Goal: Transaction & Acquisition: Purchase product/service

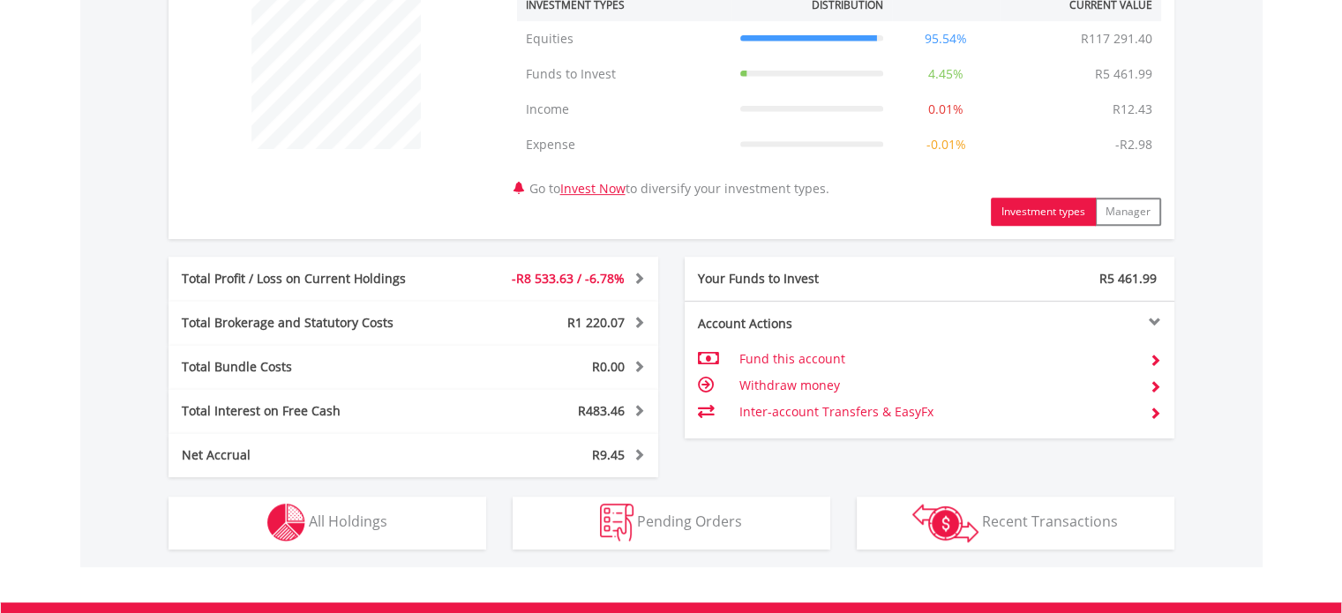
scroll to position [741, 0]
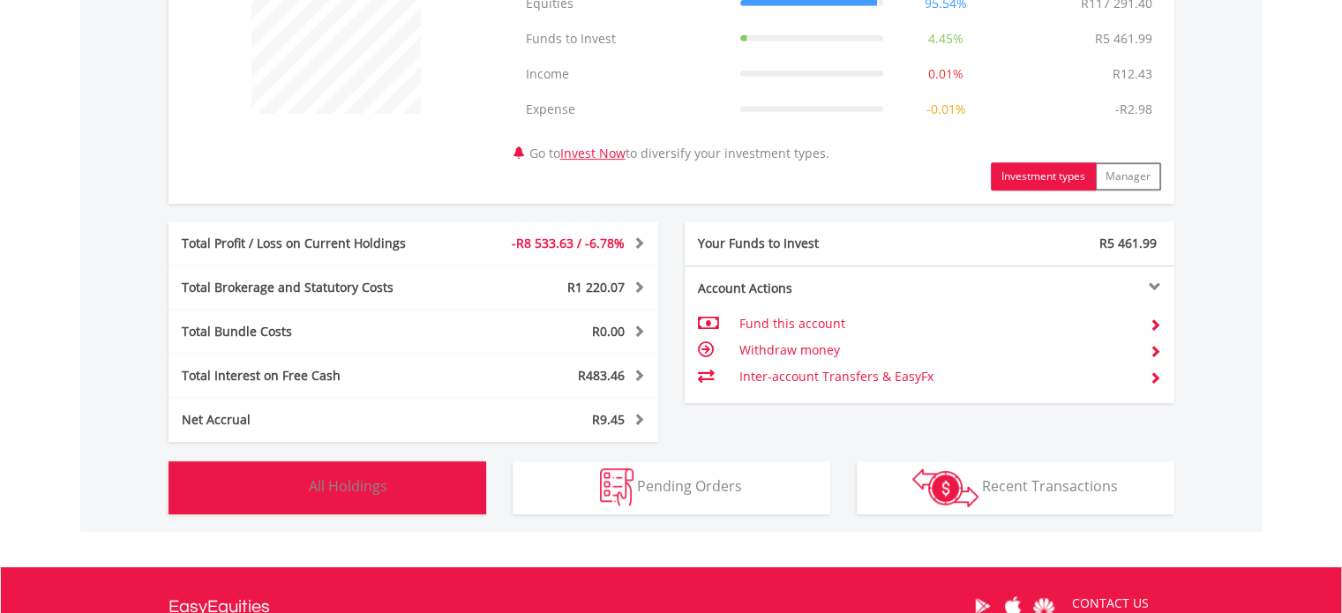
click at [282, 481] on img "button" at bounding box center [286, 488] width 38 height 38
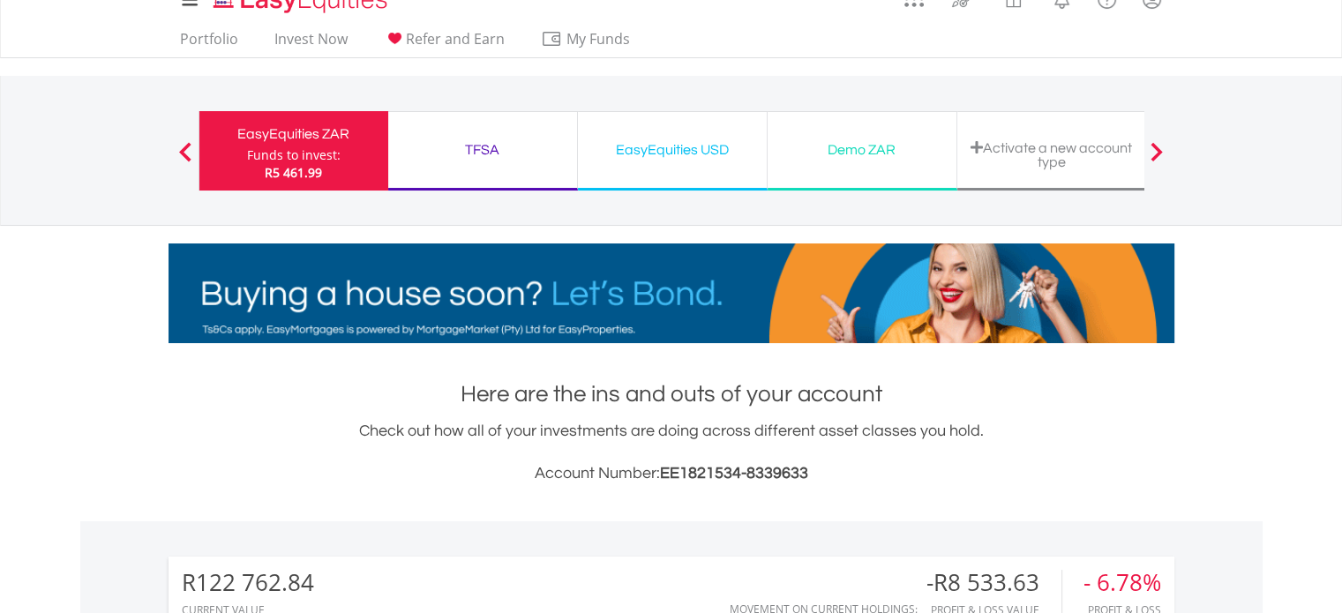
scroll to position [0, 0]
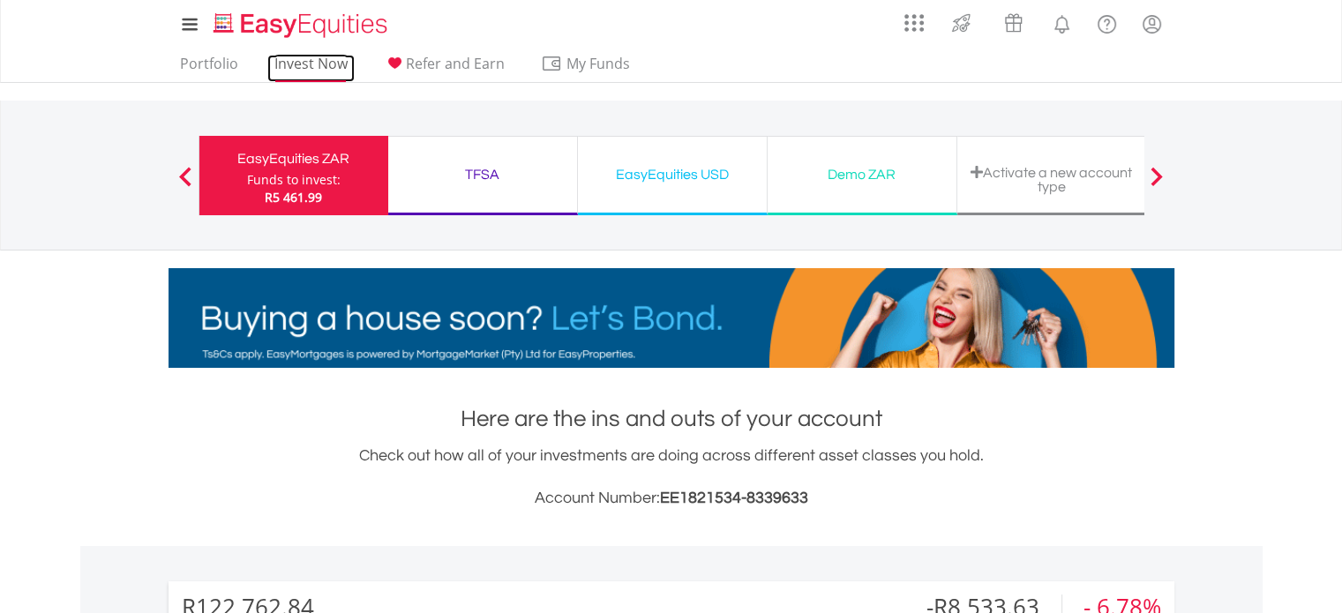
click at [292, 60] on link "Invest Now" at bounding box center [310, 68] width 87 height 27
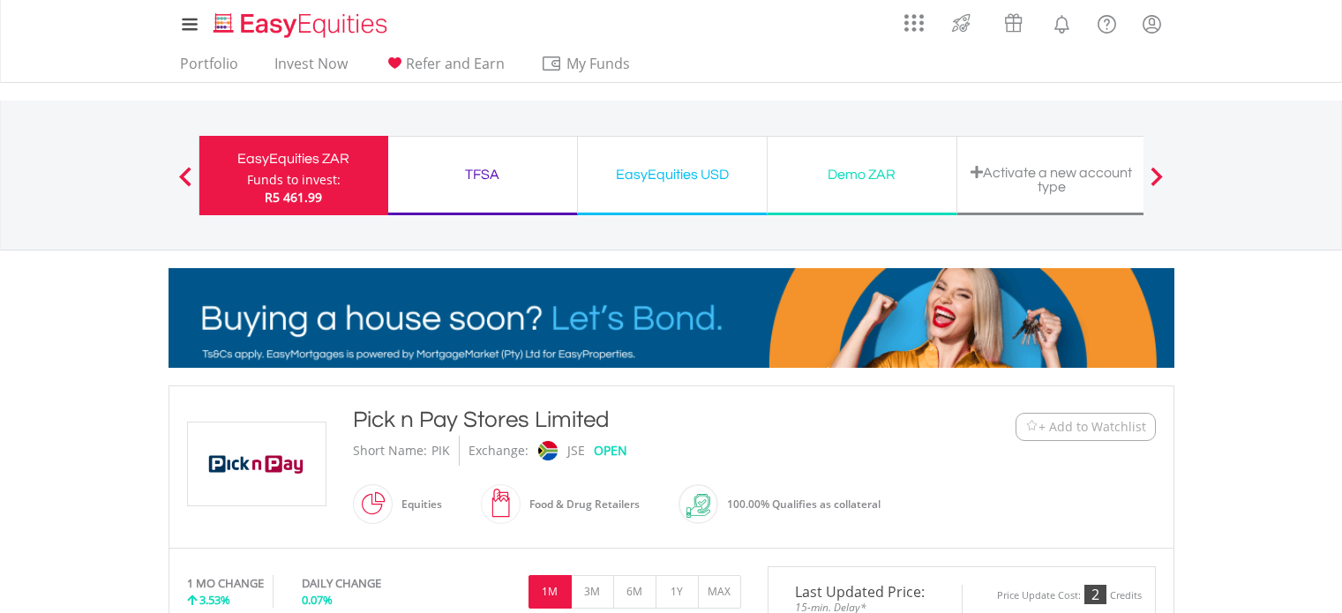
scroll to position [388, 0]
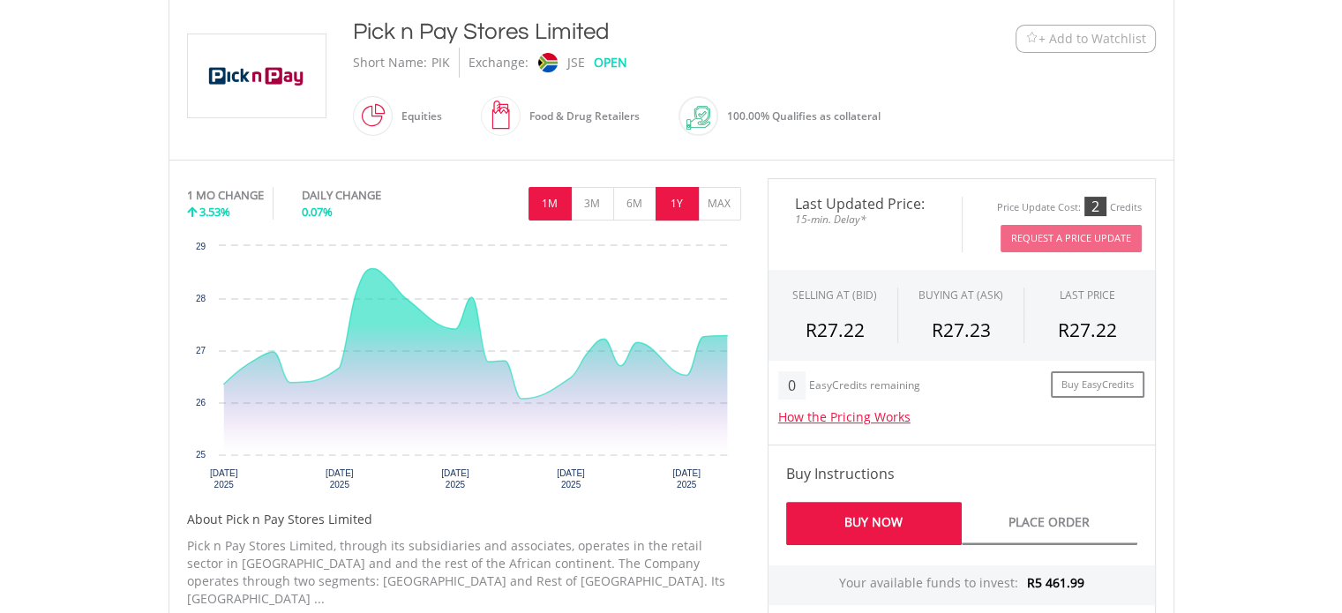
click at [679, 198] on button "1Y" at bounding box center [677, 204] width 43 height 34
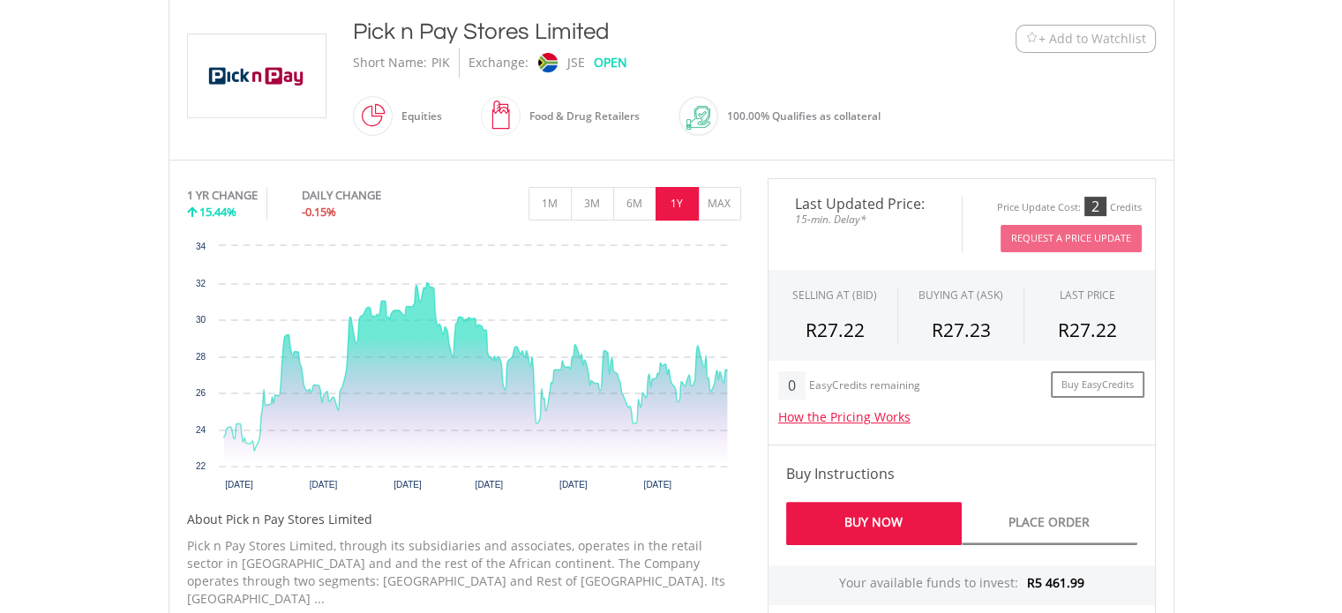
click at [881, 518] on link "Buy Now" at bounding box center [874, 523] width 176 height 43
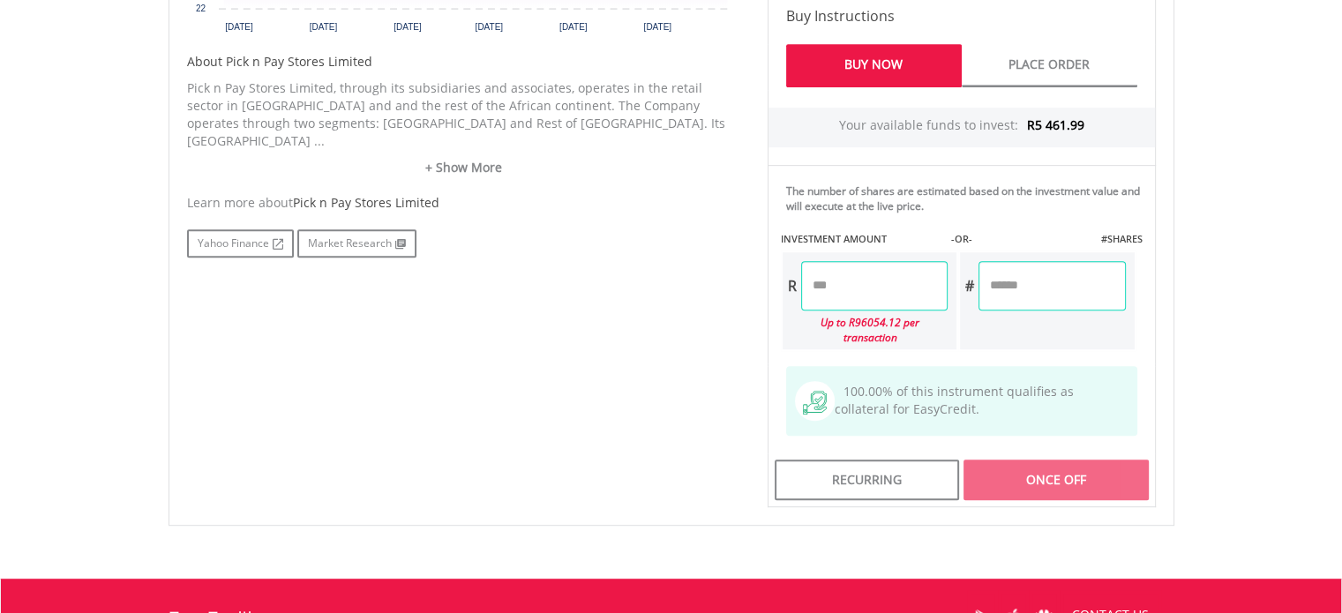
scroll to position [847, 0]
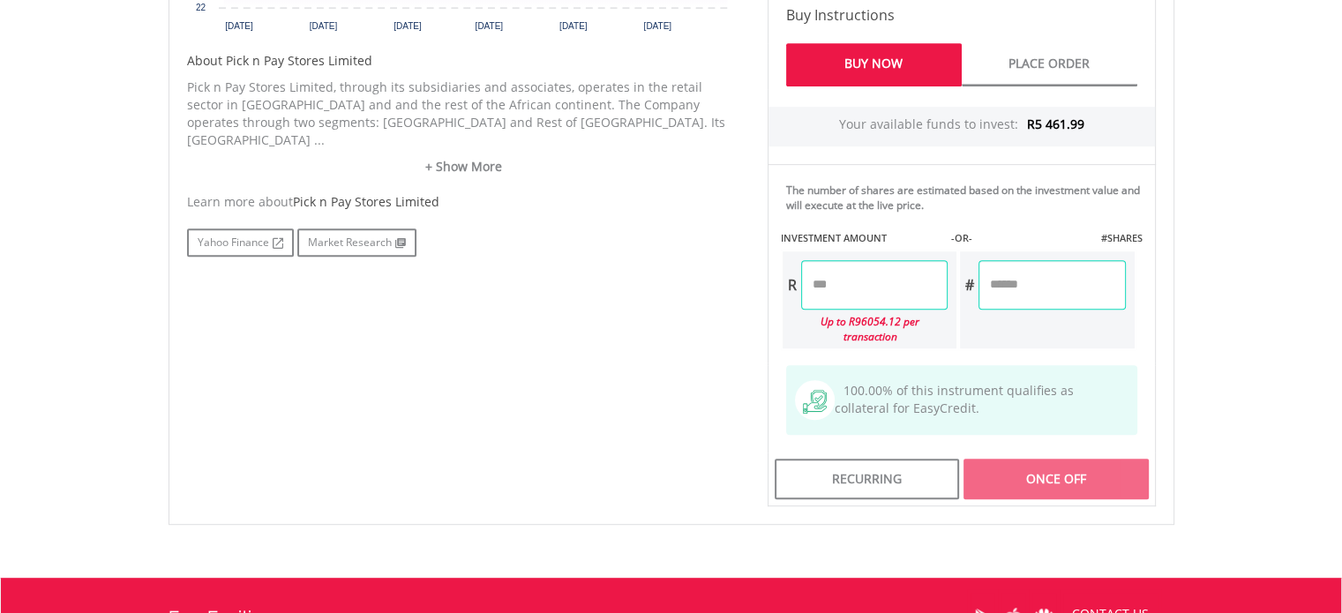
click at [846, 285] on input "number" at bounding box center [874, 284] width 146 height 49
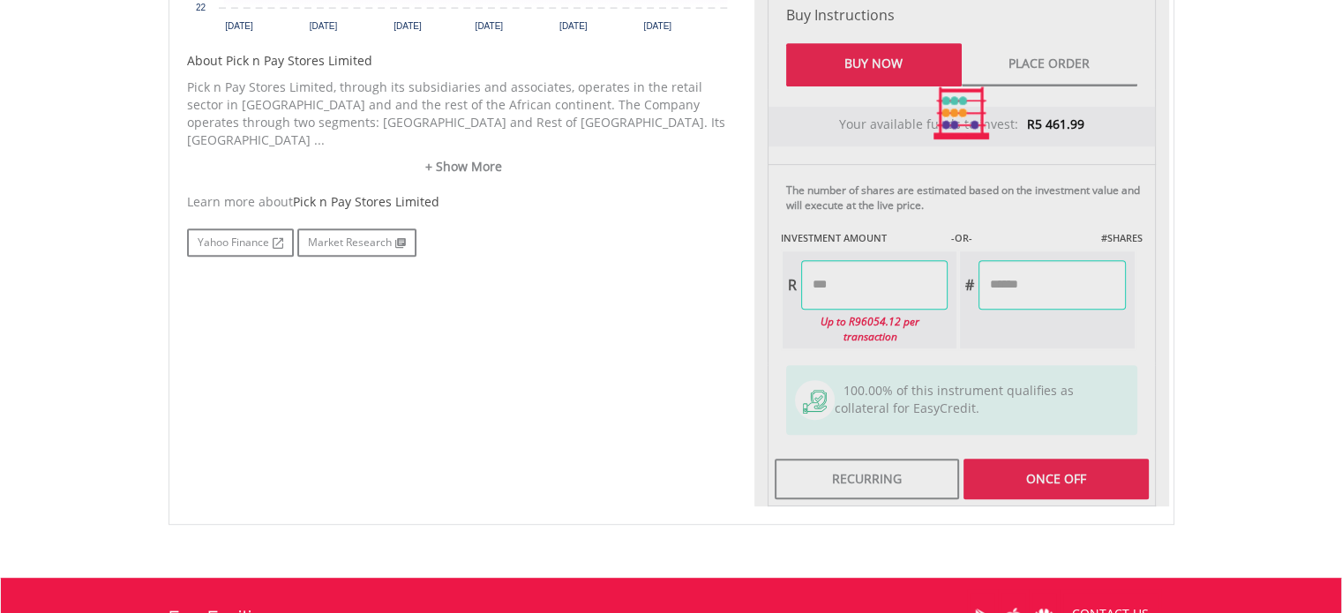
type input "*******"
click at [1045, 458] on div "Last Updated Price: 15-min. Delay* Price Update Cost: 2 Credits Request A Price…" at bounding box center [962, 112] width 415 height 787
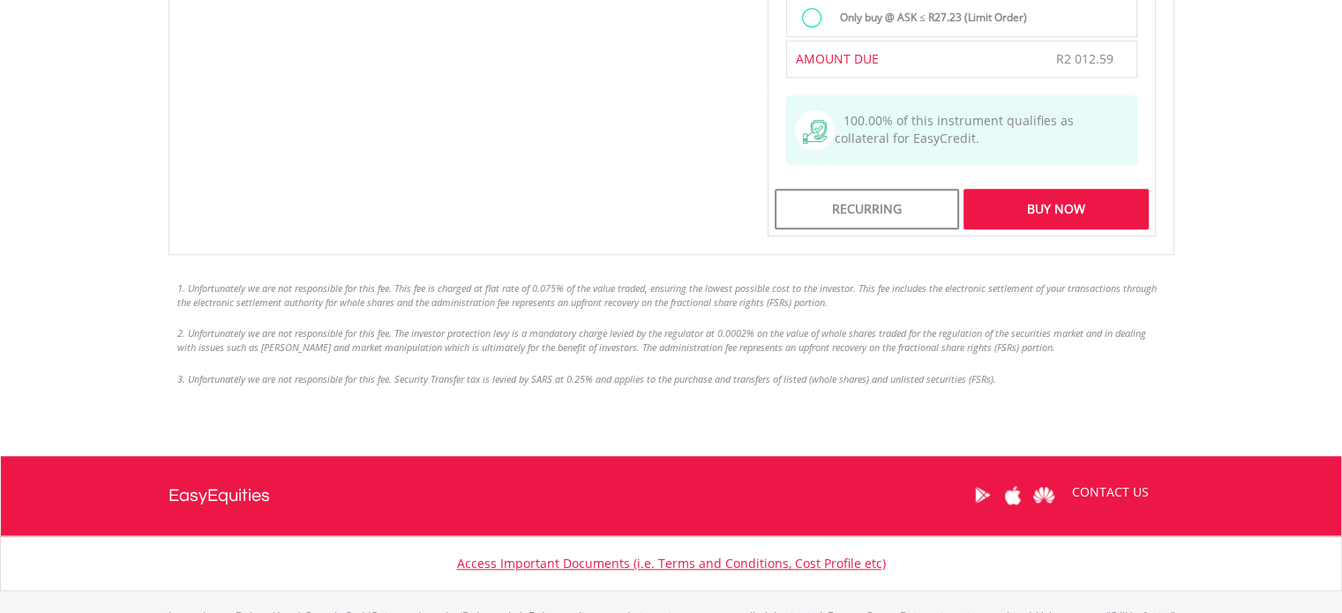
scroll to position [1588, 0]
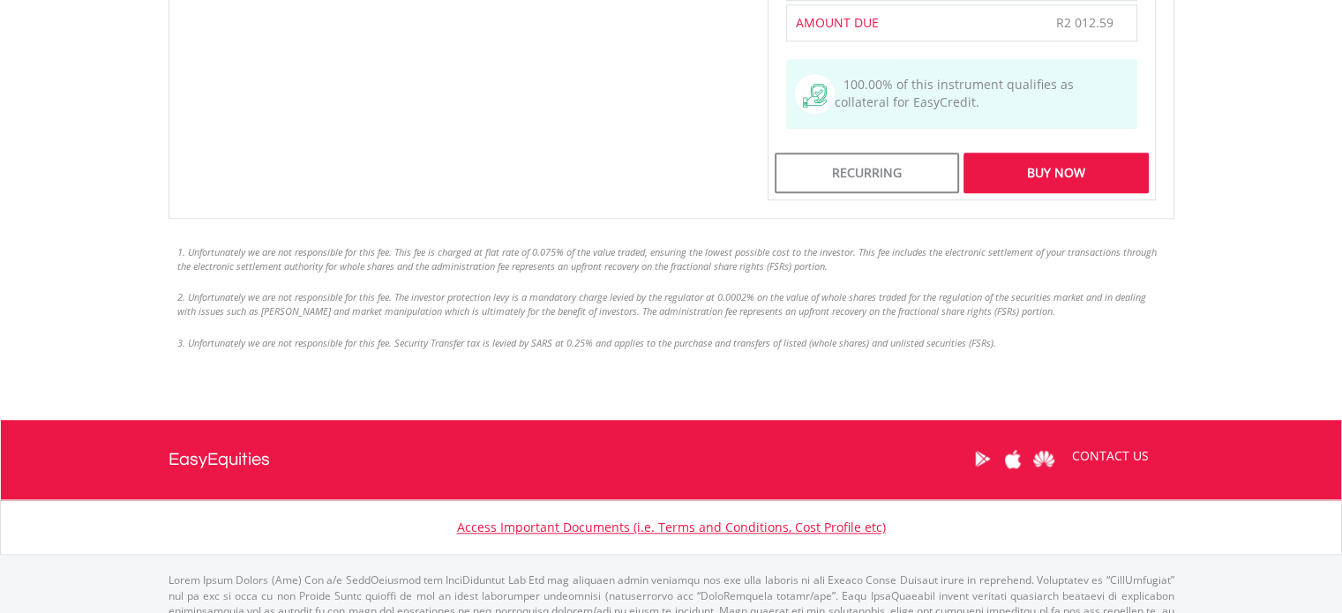
click at [1033, 153] on div "Buy Now" at bounding box center [1056, 173] width 184 height 41
